Goal: Task Accomplishment & Management: Manage account settings

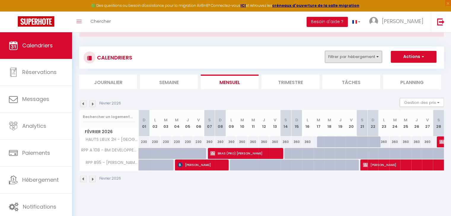
click at [364, 58] on button "Filtrer par hébergement" at bounding box center [353, 57] width 57 height 12
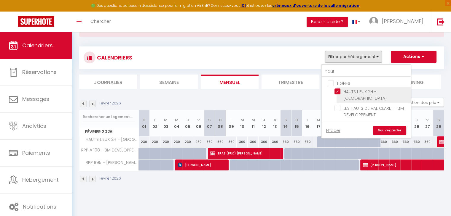
click at [338, 92] on input "HAUTS LIEUX 2H - [GEOGRAPHIC_DATA]" at bounding box center [371, 92] width 74 height 6
checkbox input "false"
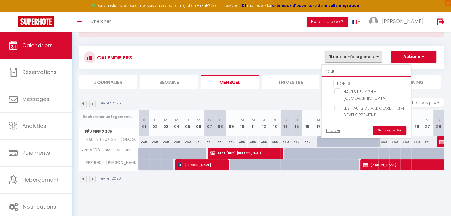
click at [338, 66] on input "haut" at bounding box center [366, 71] width 89 height 11
type input "hau"
checkbox input "false"
type input "ha"
checkbox input "false"
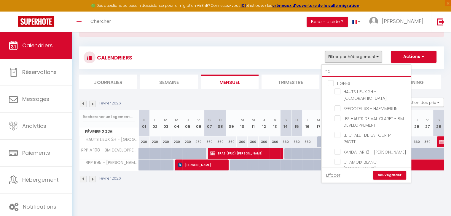
type input "h"
checkbox input "false"
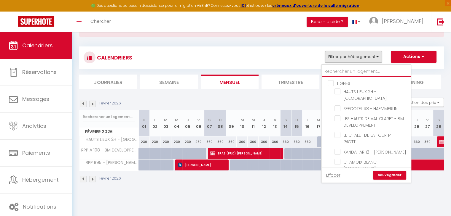
checkbox input "false"
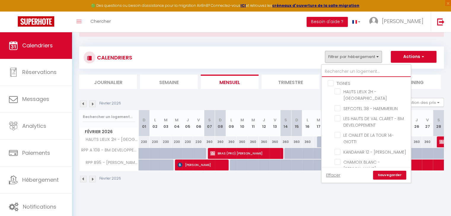
checkbox input "false"
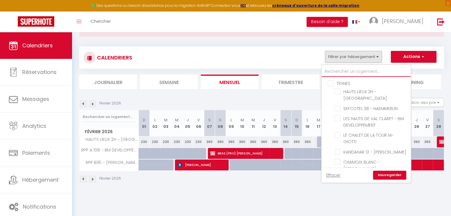
checkbox input "false"
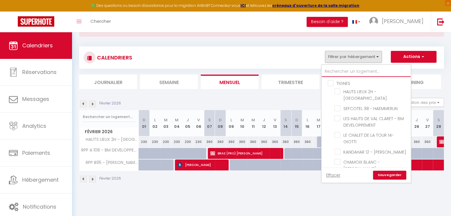
checkbox input "false"
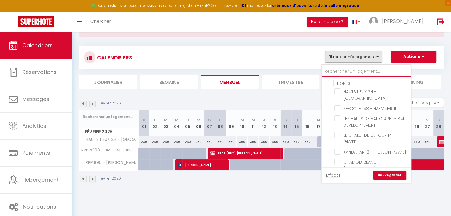
checkbox input "false"
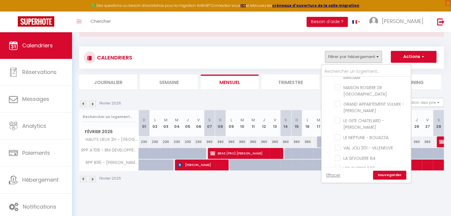
click at [331, 186] on input "SAINTE-FOY" at bounding box center [372, 189] width 89 height 6
checkbox input "true"
checkbox input "false"
checkbox input "true"
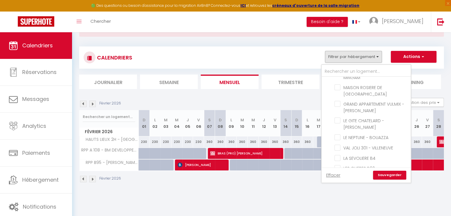
checkbox input "true"
checkbox input "false"
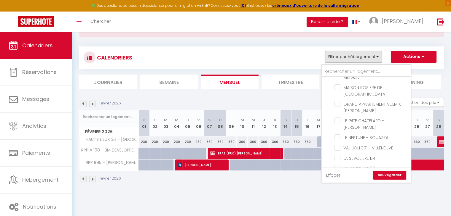
checkbox input "false"
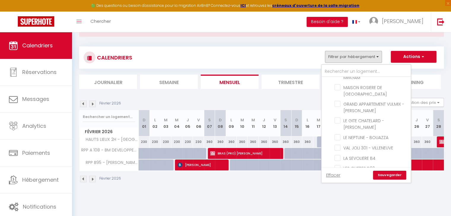
checkbox input "false"
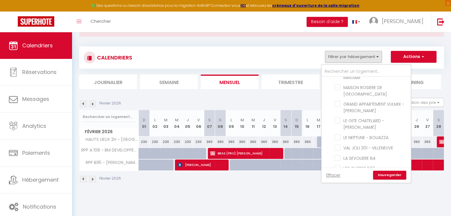
checkbox input "true"
checkbox input "false"
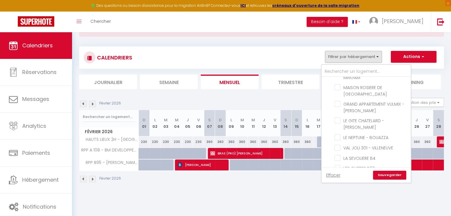
checkbox input "false"
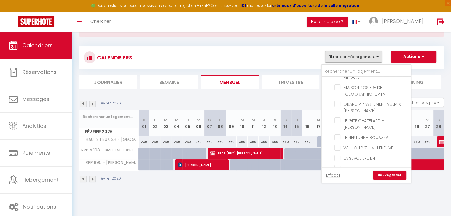
checkbox input "false"
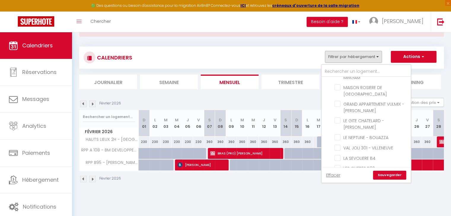
checkbox input "false"
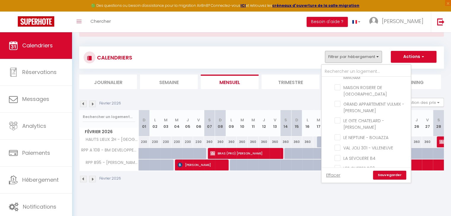
checkbox input "false"
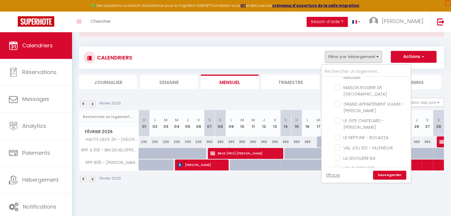
checkbox input "false"
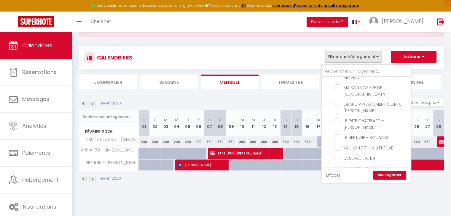
checkbox input "false"
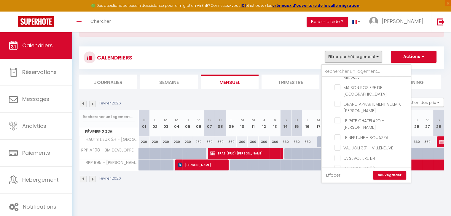
checkbox input "false"
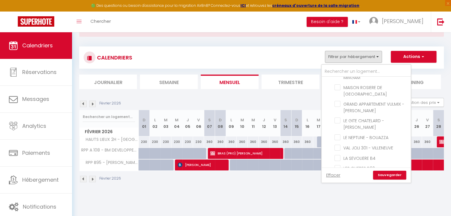
checkbox input "false"
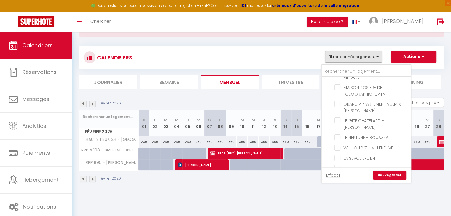
checkbox input "false"
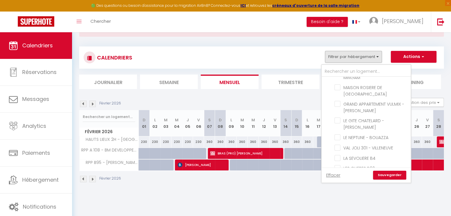
checkbox input "false"
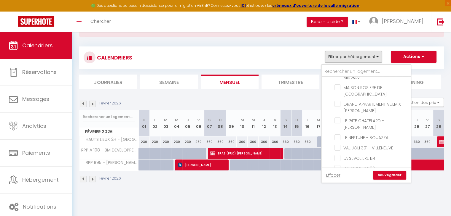
checkbox input "false"
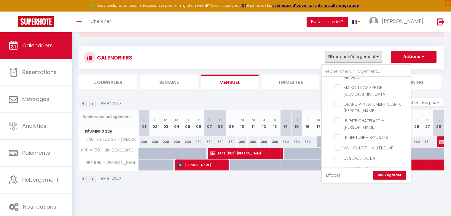
checkbox input "false"
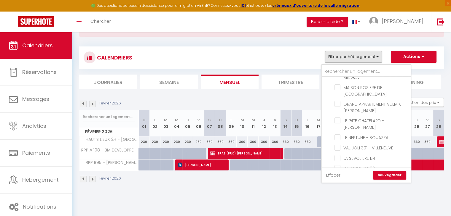
checkbox input "false"
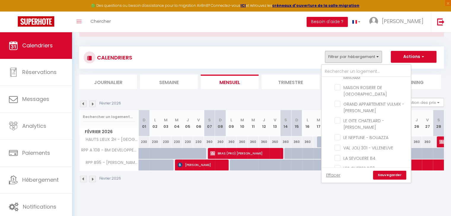
checkbox input "false"
checkbox input "true"
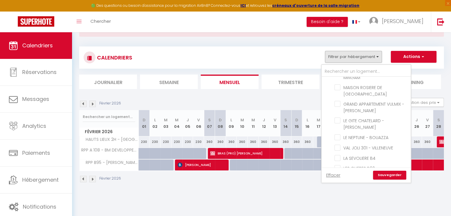
checkbox input "true"
checkbox input "false"
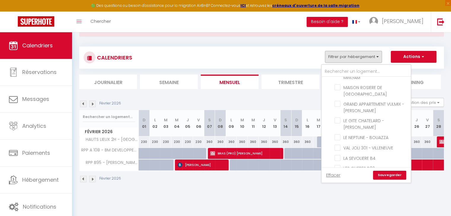
checkbox input "false"
click at [389, 176] on link "Sauvegarder" at bounding box center [389, 175] width 33 height 9
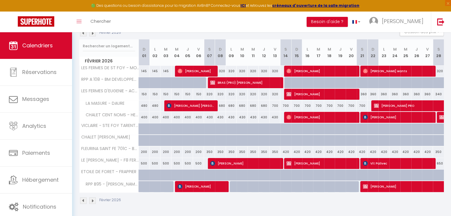
scroll to position [74, 0]
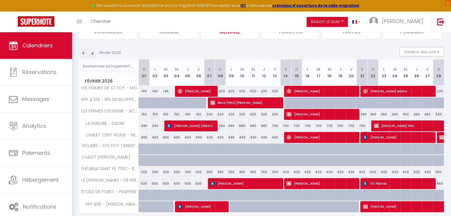
click at [82, 51] on img at bounding box center [83, 53] width 7 height 7
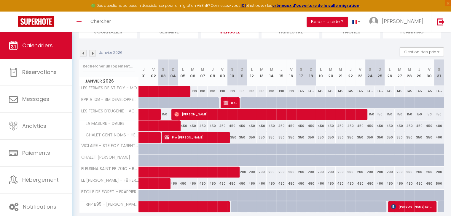
click at [81, 55] on img at bounding box center [83, 53] width 7 height 7
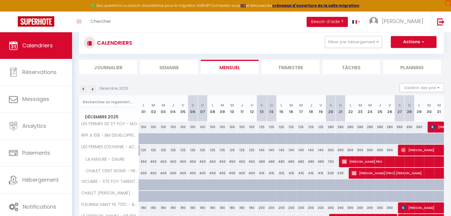
scroll to position [32, 0]
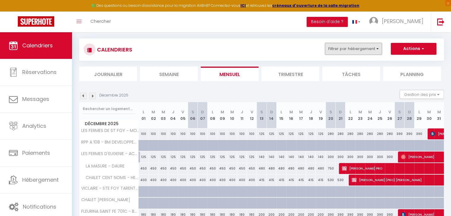
click at [375, 49] on button "Filtrer par hébergement" at bounding box center [353, 49] width 57 height 12
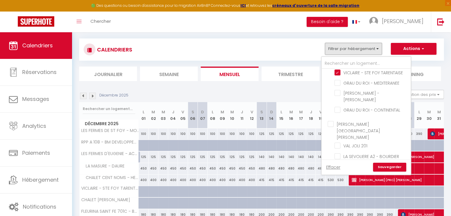
scroll to position [749, 0]
click at [328, 84] on ul "[PERSON_NAME] DU ROI - BARONNETS VICLAIRE - STE [PERSON_NAME] TARENTAISE [PERSO…" at bounding box center [366, 82] width 89 height 71
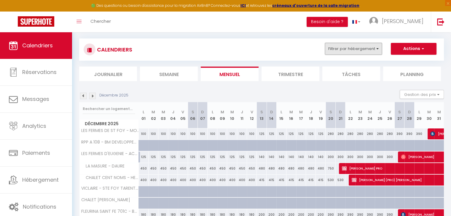
click at [354, 51] on button "Filtrer par hébergement" at bounding box center [353, 49] width 57 height 12
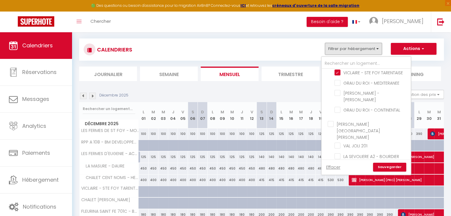
scroll to position [762, 0]
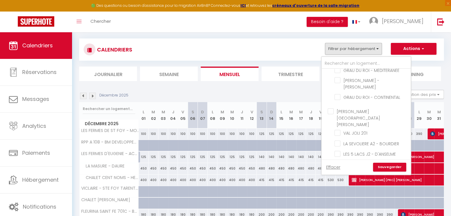
click at [333, 109] on input "[PERSON_NAME][GEOGRAPHIC_DATA][PERSON_NAME]" at bounding box center [372, 112] width 89 height 6
checkbox input "true"
checkbox input "false"
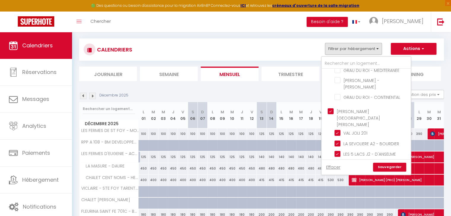
checkbox input "false"
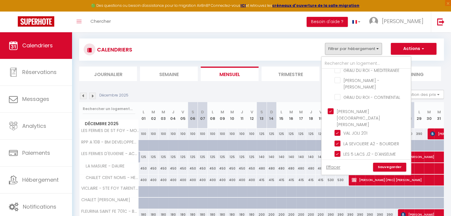
checkbox input "false"
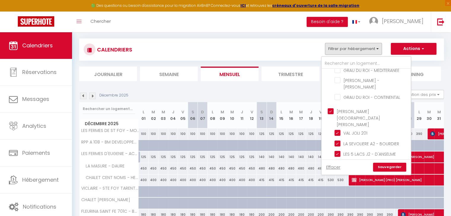
checkbox input "false"
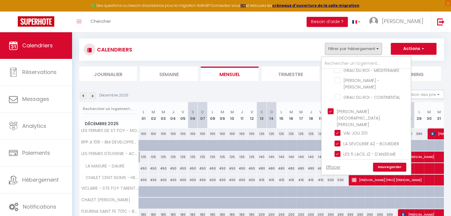
checkbox input "false"
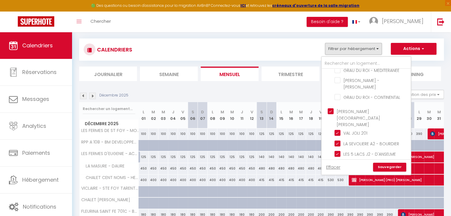
checkbox input "false"
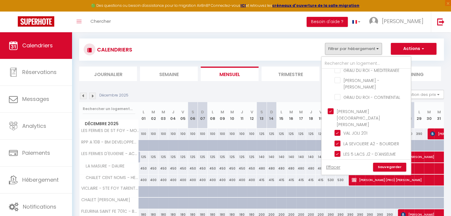
checkbox input "false"
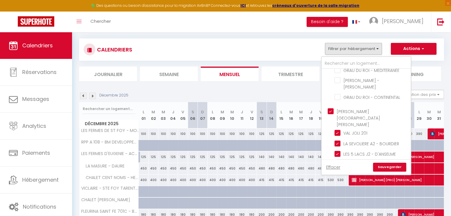
checkbox input "false"
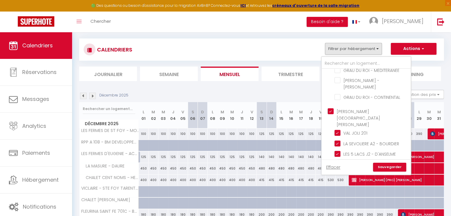
checkbox input "false"
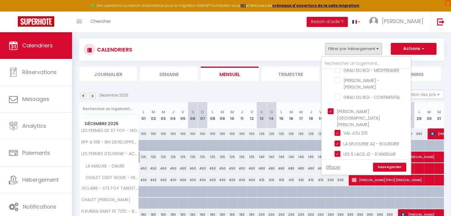
checkbox input "false"
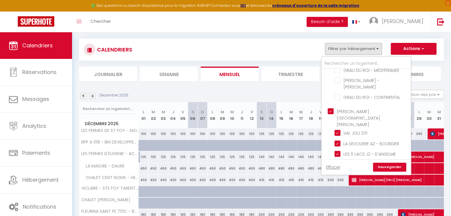
checkbox input "false"
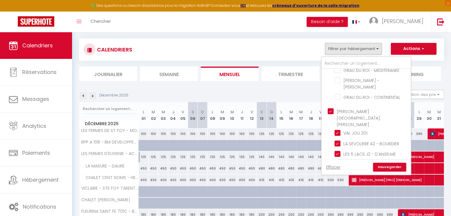
checkbox input "false"
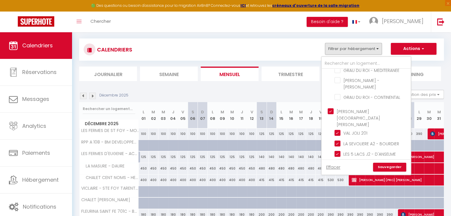
checkbox input "false"
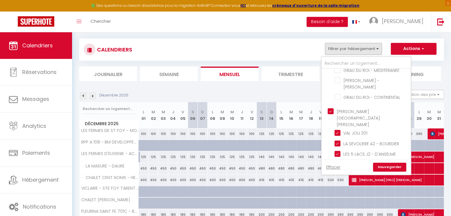
click at [385, 165] on link "Sauvegarder" at bounding box center [389, 167] width 33 height 9
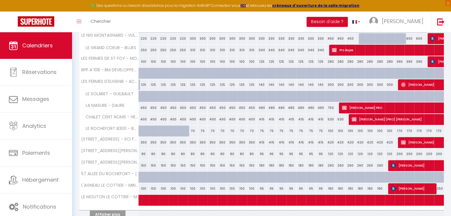
scroll to position [185, 0]
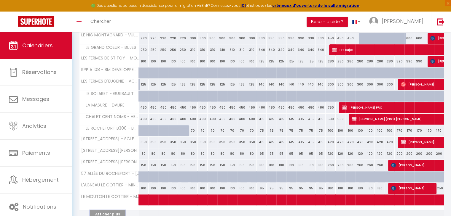
click at [111, 211] on button "Afficher plus" at bounding box center [108, 214] width 36 height 8
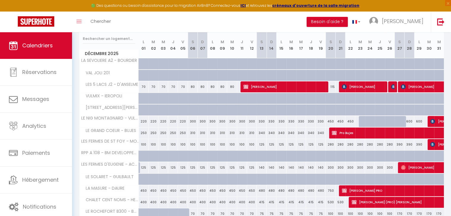
scroll to position [0, 0]
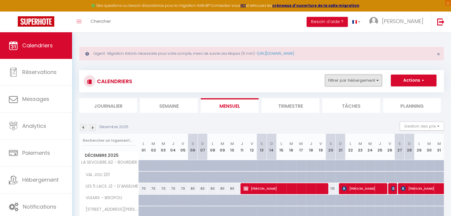
click at [363, 84] on button "Filtrer par hébergement" at bounding box center [353, 81] width 57 height 12
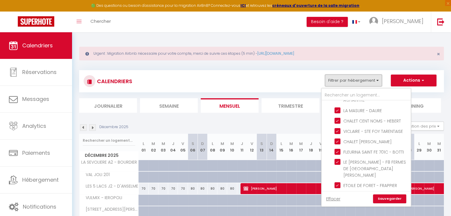
scroll to position [1154, 0]
click at [332, 196] on input "MONTVALEZAN LA ROSIERE" at bounding box center [372, 199] width 89 height 6
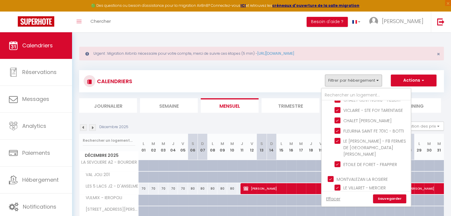
scroll to position [1175, 0]
click at [381, 199] on link "Sauvegarder" at bounding box center [389, 199] width 33 height 9
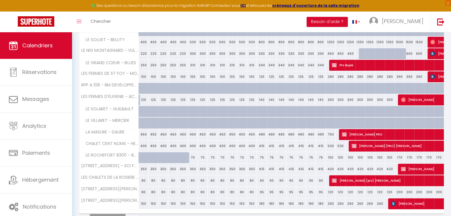
scroll to position [212, 0]
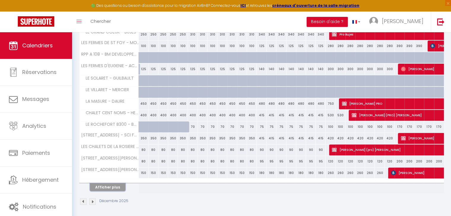
click at [102, 186] on button "Afficher plus" at bounding box center [108, 188] width 36 height 8
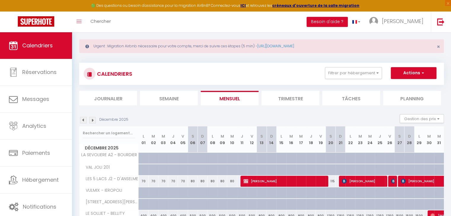
scroll to position [0, 0]
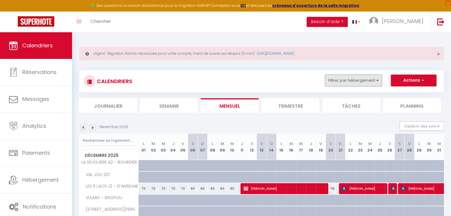
click at [369, 79] on button "Filtrer par hébergement" at bounding box center [353, 81] width 57 height 12
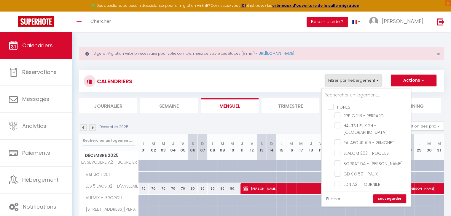
click at [329, 196] on link "Effacer" at bounding box center [333, 199] width 14 height 7
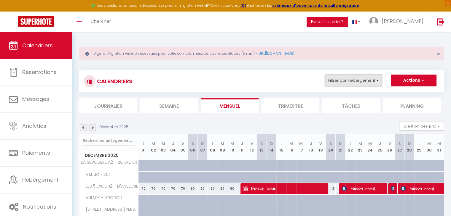
click at [344, 81] on button "Filtrer par hébergement" at bounding box center [353, 81] width 57 height 12
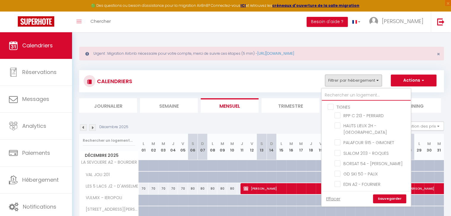
click at [339, 95] on input "text" at bounding box center [366, 95] width 89 height 11
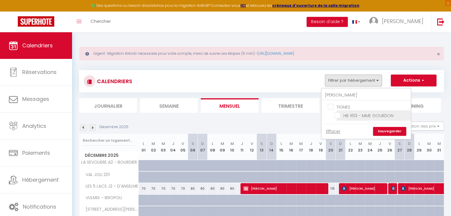
click at [340, 114] on input "HB 1613 - MME GOURDON" at bounding box center [371, 115] width 74 height 6
click at [388, 130] on link "Sauvegarder" at bounding box center [389, 131] width 33 height 9
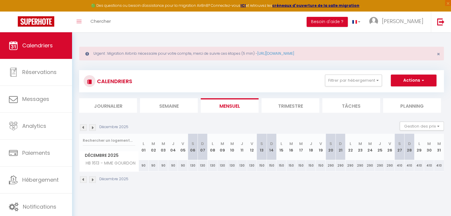
click at [84, 132] on div "Décembre 2025 Gestion des prix Nb Nuits minimum Règles Disponibilité" at bounding box center [261, 128] width 365 height 12
click at [84, 131] on img at bounding box center [83, 128] width 7 height 7
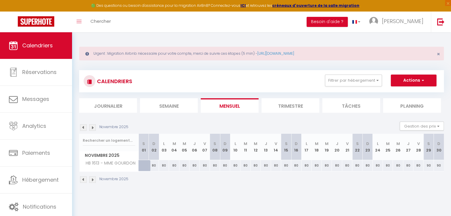
click at [94, 128] on img at bounding box center [92, 128] width 7 height 7
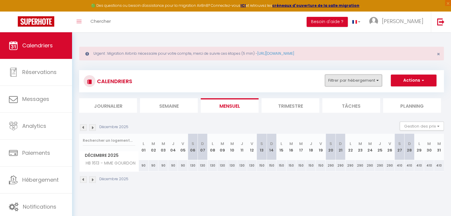
click at [342, 84] on button "Filtrer par hébergement" at bounding box center [353, 81] width 57 height 12
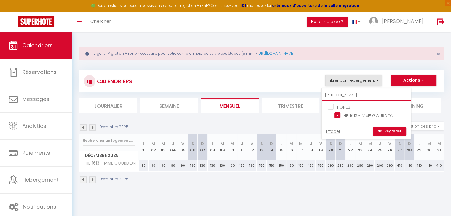
click at [344, 95] on input "[PERSON_NAME]" at bounding box center [366, 95] width 89 height 11
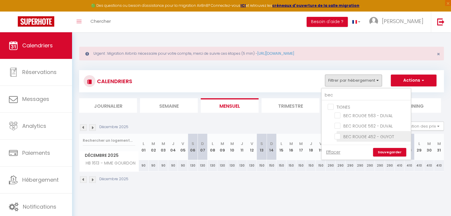
click at [339, 136] on input "BEC ROUGE 452 - GUYOT" at bounding box center [371, 136] width 74 height 6
click at [391, 153] on link "Sauvegarder" at bounding box center [389, 152] width 33 height 9
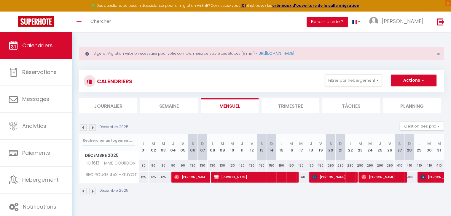
click at [85, 126] on img at bounding box center [83, 128] width 7 height 7
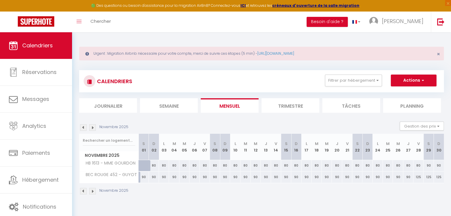
click at [85, 126] on img at bounding box center [83, 128] width 7 height 7
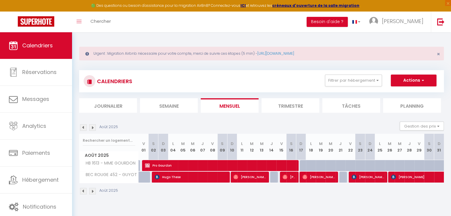
click at [85, 126] on img at bounding box center [83, 128] width 7 height 7
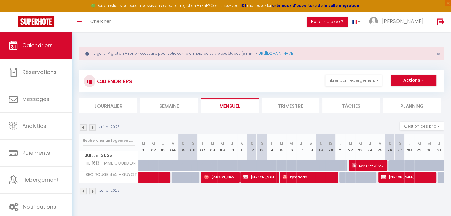
click at [89, 127] on img at bounding box center [92, 128] width 7 height 7
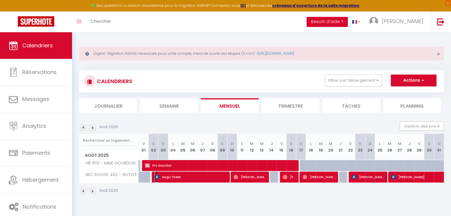
click at [191, 181] on span "Hugo These" at bounding box center [191, 177] width 72 height 11
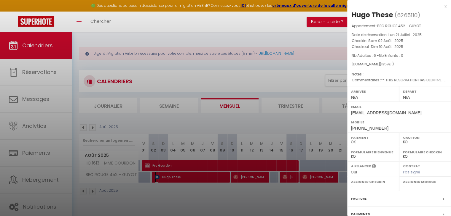
scroll to position [59, 0]
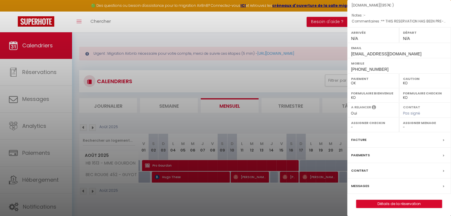
click at [376, 136] on div "Facture" at bounding box center [399, 140] width 104 height 15
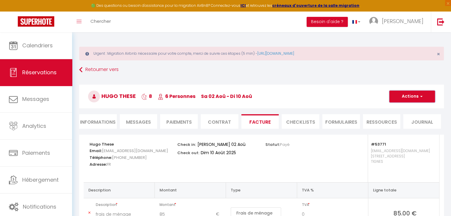
click at [414, 97] on button "Actions" at bounding box center [412, 97] width 46 height 12
click at [406, 125] on link "Envoyer la facture" at bounding box center [408, 125] width 50 height 8
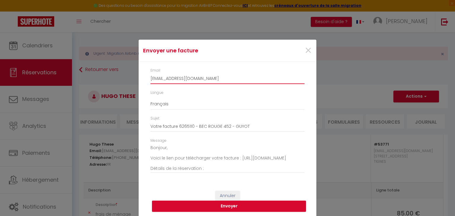
click at [186, 77] on input "[EMAIL_ADDRESS][DOMAIN_NAME]" at bounding box center [228, 79] width 154 height 11
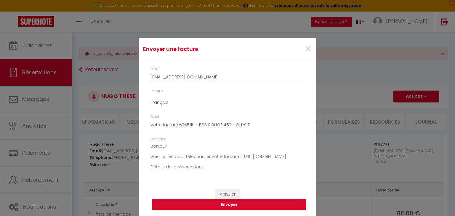
click at [215, 203] on button "Envoyer" at bounding box center [229, 205] width 154 height 11
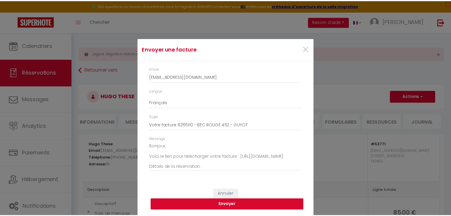
scroll to position [0, 0]
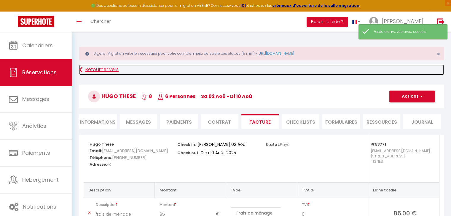
click at [82, 68] on icon at bounding box center [80, 70] width 3 height 11
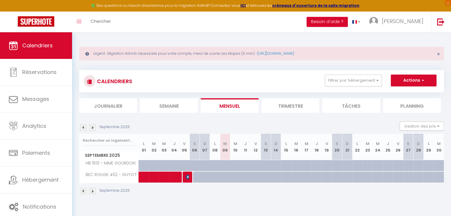
click at [93, 126] on img at bounding box center [92, 128] width 7 height 7
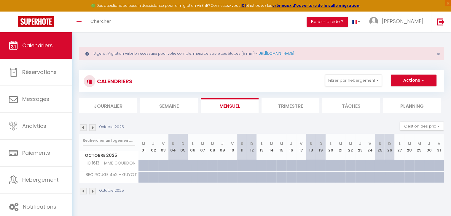
click at [93, 126] on img at bounding box center [92, 128] width 7 height 7
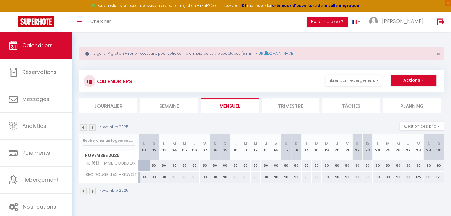
click at [93, 126] on img at bounding box center [92, 128] width 7 height 7
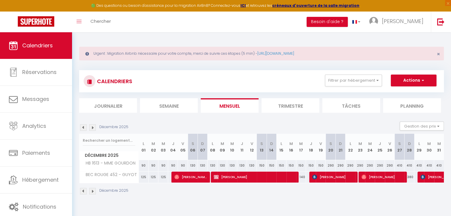
click at [351, 87] on div "CALENDRIERS Filtrer par hébergement TIGNES RPP C 213 - [PERSON_NAME] HAUTS LIEU…" at bounding box center [262, 81] width 356 height 13
click at [345, 83] on button "Filtrer par hébergement" at bounding box center [353, 81] width 57 height 12
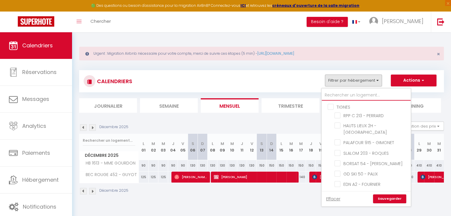
click at [346, 97] on input "text" at bounding box center [366, 95] width 89 height 11
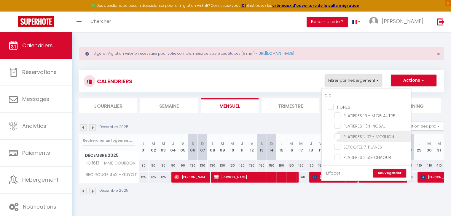
click at [339, 134] on input "PLATIERES 2.07 - MORLION" at bounding box center [371, 136] width 74 height 6
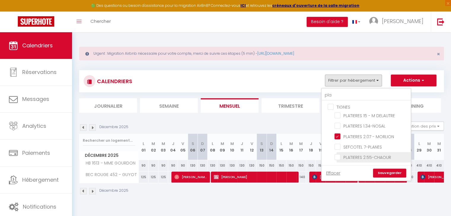
click at [336, 156] on input "PLATIERES 2.55-CHAOUR" at bounding box center [371, 157] width 74 height 6
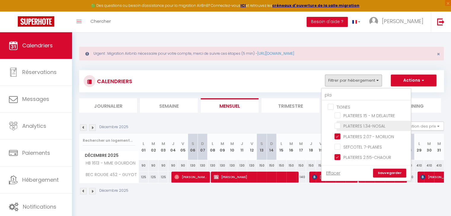
click at [339, 124] on input "PLATIERES 1.34-NOSAL" at bounding box center [371, 126] width 74 height 6
click at [336, 113] on input "PLATIERES 15 - M DELAUTRE" at bounding box center [371, 115] width 74 height 6
click at [397, 172] on link "Sauvegarder" at bounding box center [389, 173] width 33 height 9
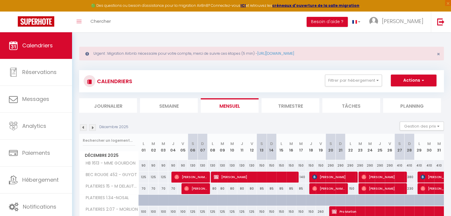
scroll to position [37, 0]
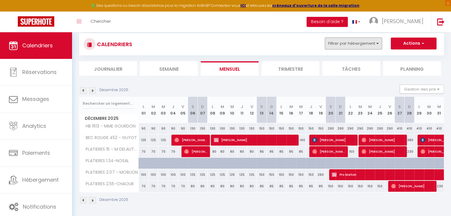
click at [339, 45] on button "Filtrer par hébergement" at bounding box center [353, 44] width 57 height 12
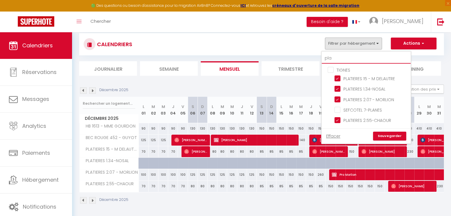
click at [343, 60] on input "pla" at bounding box center [366, 58] width 89 height 11
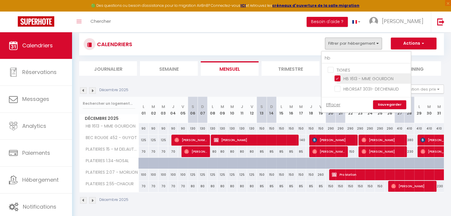
click at [337, 76] on input "HB 1613 - MME GOURDON" at bounding box center [371, 78] width 74 height 6
click at [333, 58] on input "hb" at bounding box center [366, 58] width 89 height 11
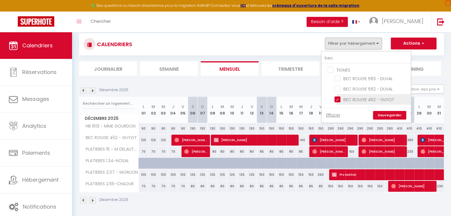
click at [340, 97] on input "BEC ROUGE 452 - GUYOT" at bounding box center [371, 99] width 74 height 6
click at [396, 112] on link "Sauvegarder" at bounding box center [389, 115] width 33 height 9
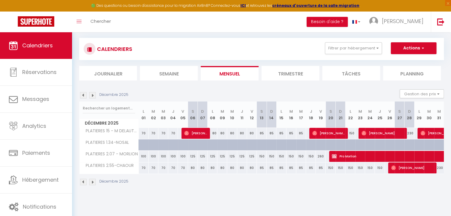
scroll to position [32, 0]
click at [145, 146] on div at bounding box center [147, 148] width 10 height 11
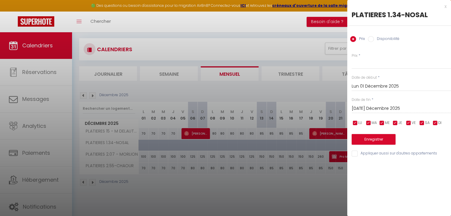
click at [362, 111] on input "[DATE] Décembre 2025" at bounding box center [401, 109] width 99 height 8
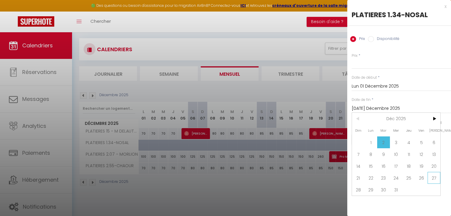
click at [439, 176] on span "27" at bounding box center [434, 178] width 13 height 12
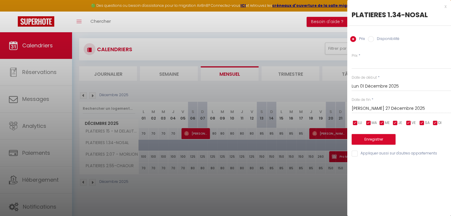
click at [388, 108] on input "[PERSON_NAME] 27 Décembre 2025" at bounding box center [401, 109] width 99 height 8
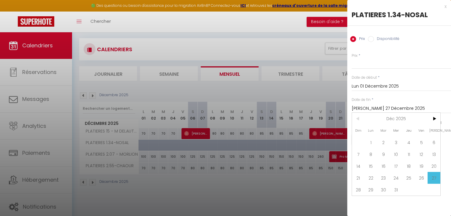
click at [340, 106] on div at bounding box center [225, 108] width 451 height 216
